Goal: Task Accomplishment & Management: Manage account settings

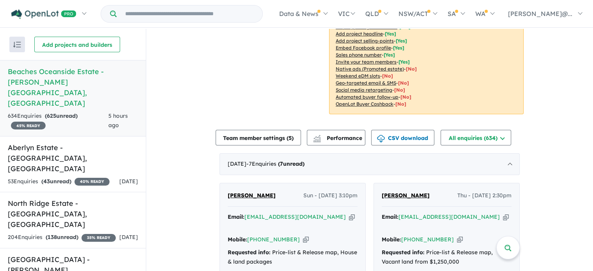
scroll to position [195, 0]
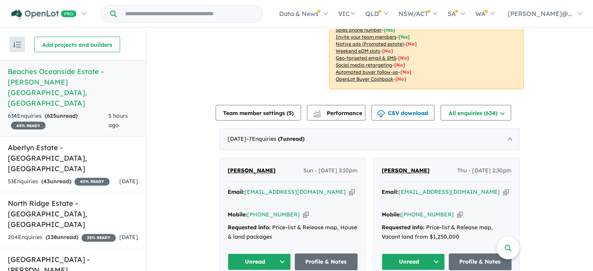
click at [349, 191] on icon "button" at bounding box center [352, 192] width 6 height 8
click at [303, 210] on icon "button" at bounding box center [306, 214] width 6 height 8
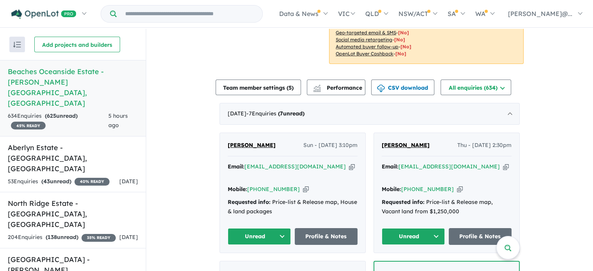
scroll to position [234, 0]
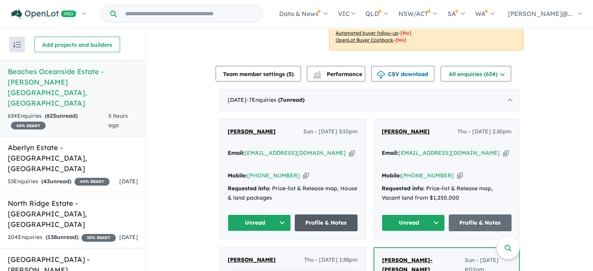
click at [313, 214] on link "Profile & Notes" at bounding box center [326, 222] width 63 height 17
click at [314, 214] on link "Profile & Notes" at bounding box center [326, 222] width 63 height 17
click at [319, 214] on link "Profile & Notes" at bounding box center [326, 222] width 63 height 17
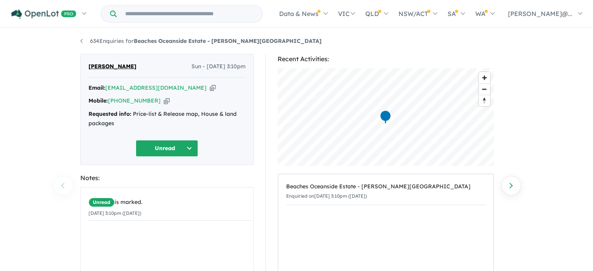
click at [210, 88] on icon "button" at bounding box center [213, 88] width 6 height 8
